Goal: Task Accomplishment & Management: Use online tool/utility

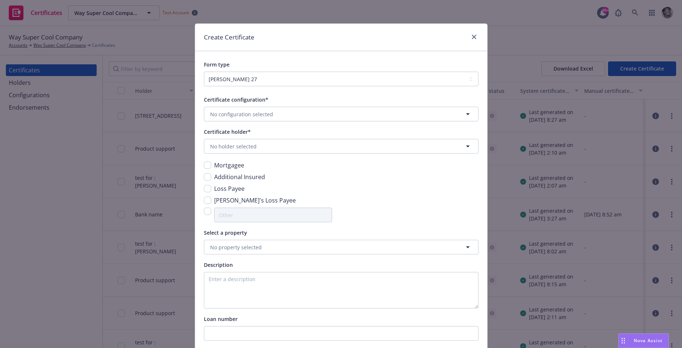
select select "ACORD27"
